Goal: Task Accomplishment & Management: Manage account settings

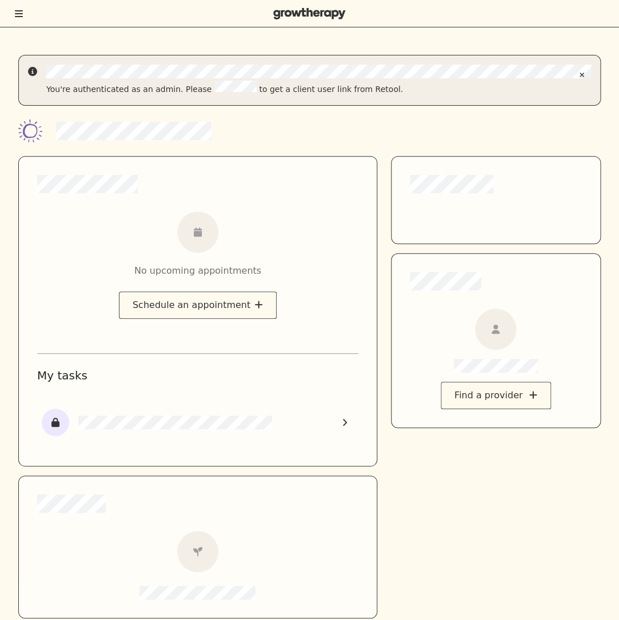
click at [17, 14] on icon "Toggle menu" at bounding box center [19, 13] width 8 height 7
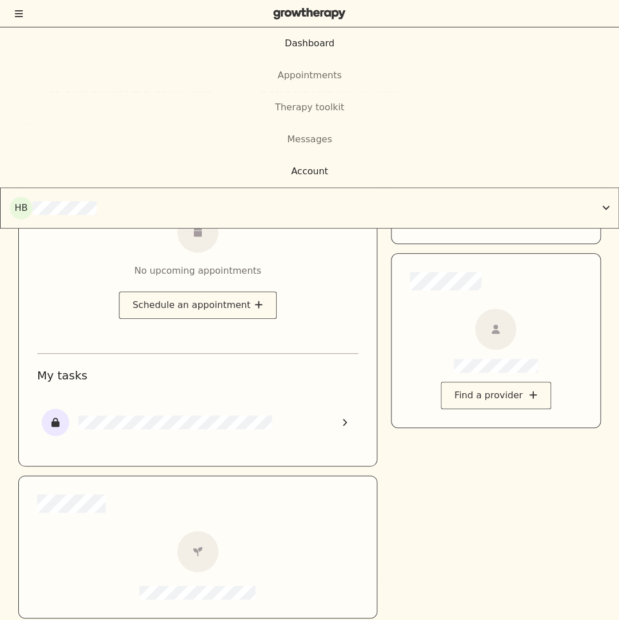
click at [310, 175] on div "Account" at bounding box center [309, 172] width 37 height 14
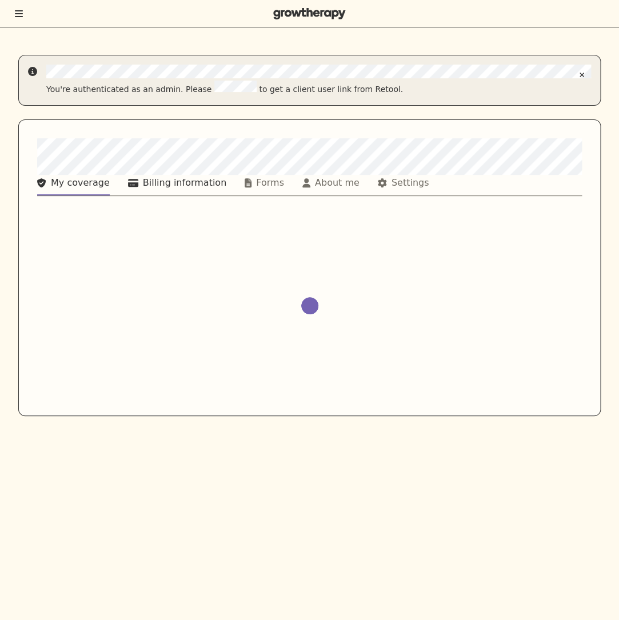
click at [185, 177] on div "Billing information" at bounding box center [184, 183] width 83 height 14
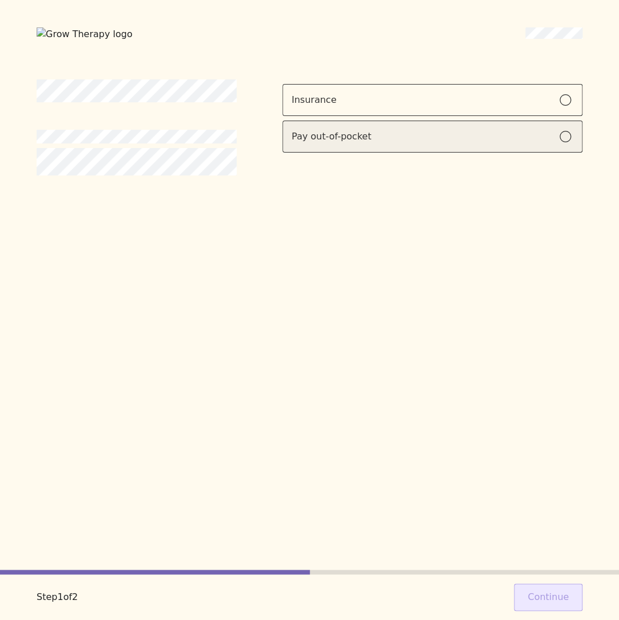
click at [511, 141] on div "Pay out-of-pocket" at bounding box center [433, 137] width 282 height 14
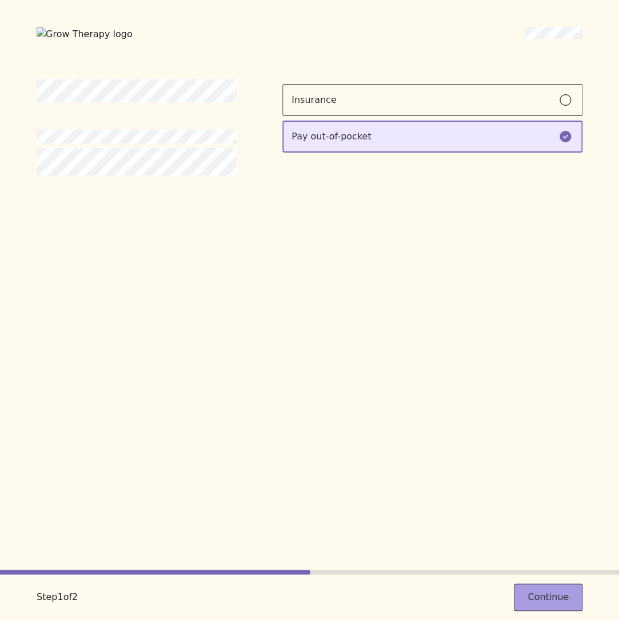
click at [550, 590] on button "Continue" at bounding box center [548, 597] width 69 height 27
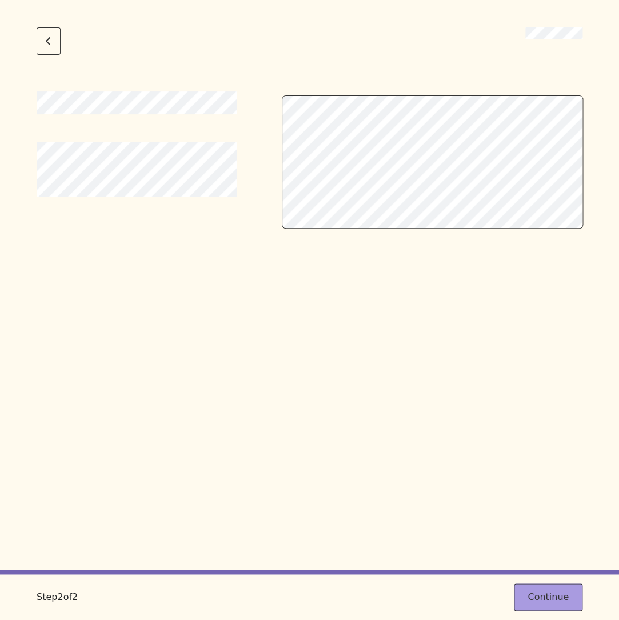
click at [561, 599] on button "Continue" at bounding box center [548, 597] width 69 height 27
